Goal: Check status

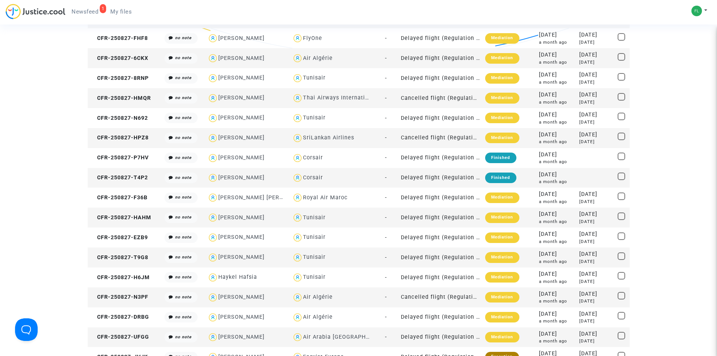
click at [87, 14] on span "Newsfeed" at bounding box center [85, 11] width 27 height 7
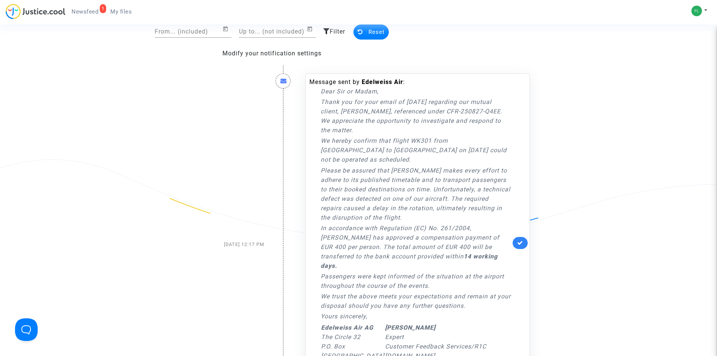
scroll to position [151, 0]
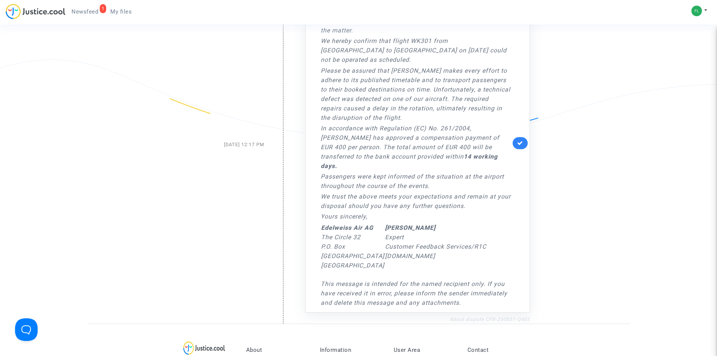
click at [519, 316] on link "About dispute CFR-250827-Q4EE" at bounding box center [490, 319] width 80 height 6
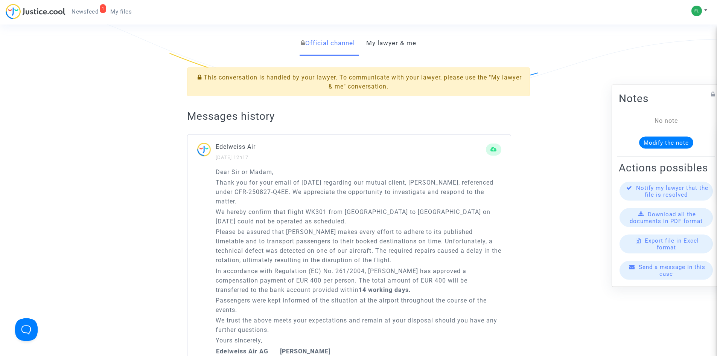
scroll to position [151, 0]
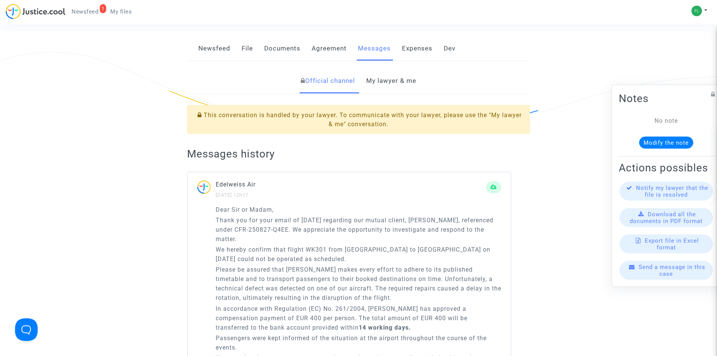
click at [398, 83] on link "My lawyer & me" at bounding box center [391, 80] width 50 height 25
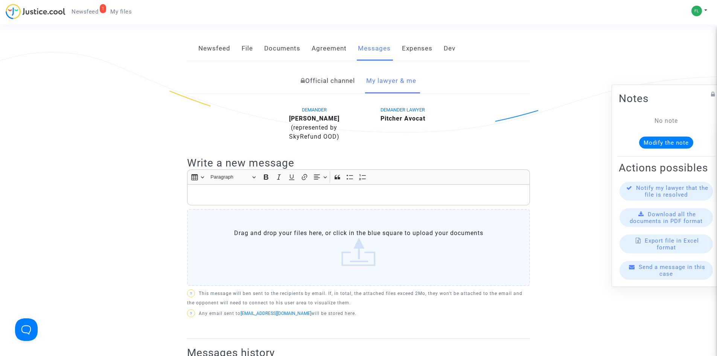
click at [328, 78] on link "Official channel" at bounding box center [328, 80] width 54 height 25
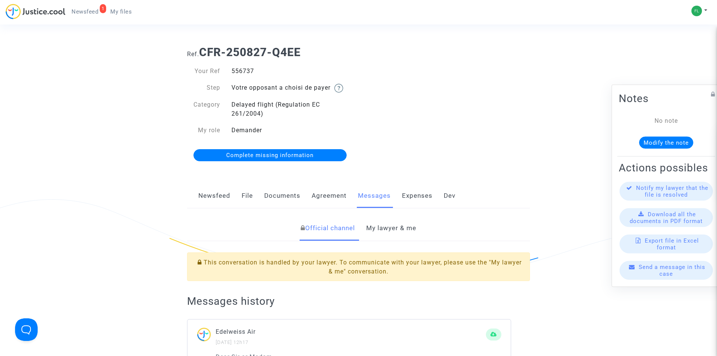
scroll to position [226, 0]
